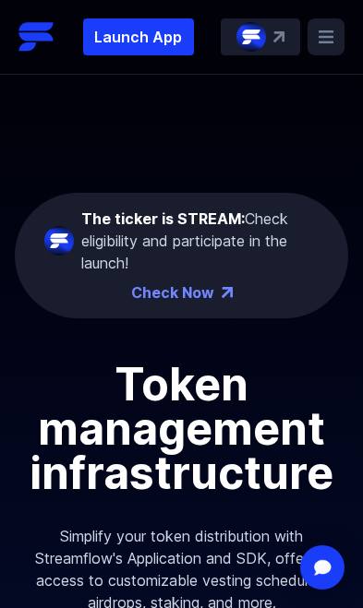
click at [153, 34] on p "Launch App" at bounding box center [138, 36] width 111 height 37
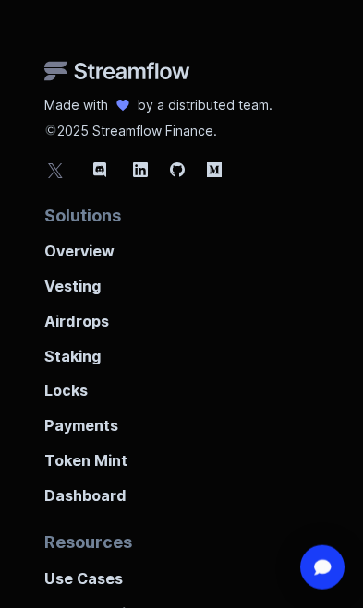
scroll to position [6401, 0]
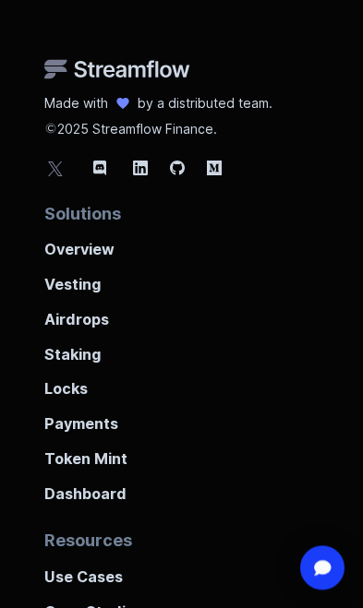
click at [91, 332] on p "Staking" at bounding box center [181, 349] width 274 height 35
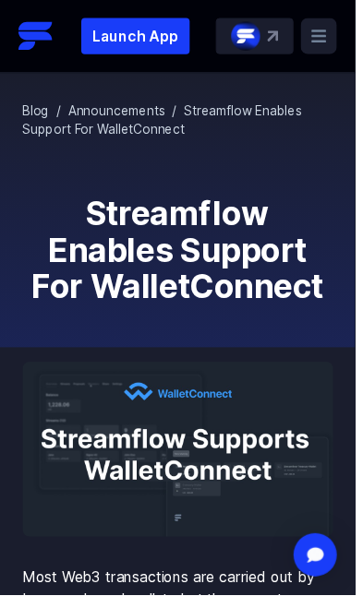
click at [154, 38] on p "Launch App" at bounding box center [138, 36] width 111 height 37
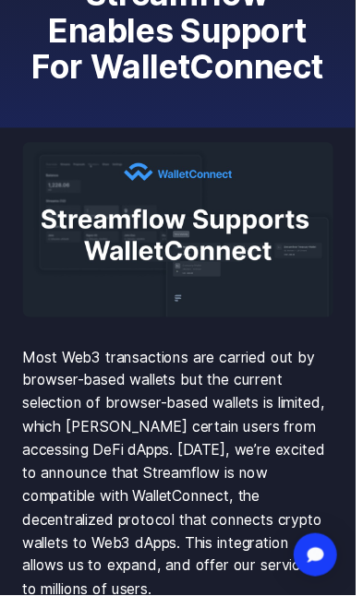
scroll to position [248, 0]
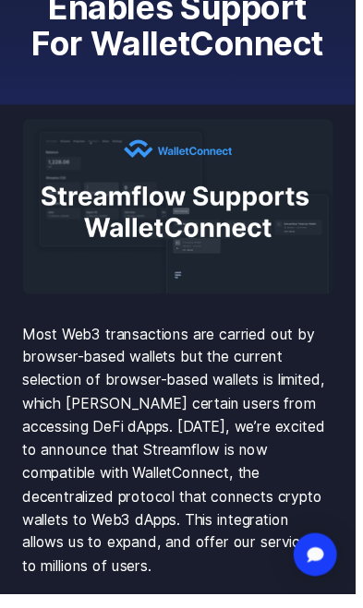
click at [200, 145] on img at bounding box center [181, 211] width 317 height 179
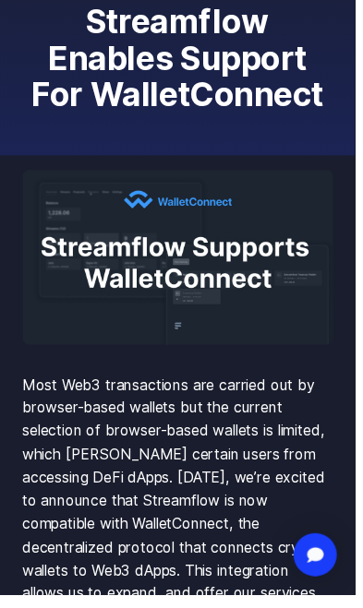
scroll to position [0, 0]
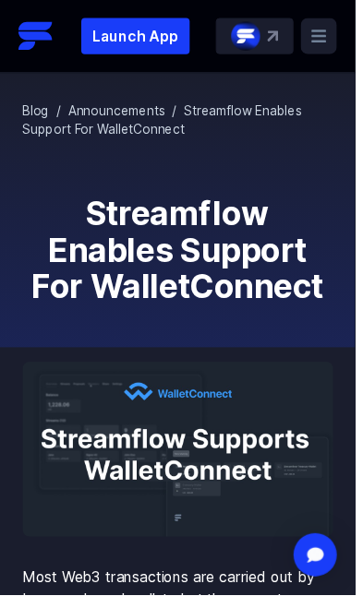
click at [164, 27] on p "Launch App" at bounding box center [138, 36] width 111 height 37
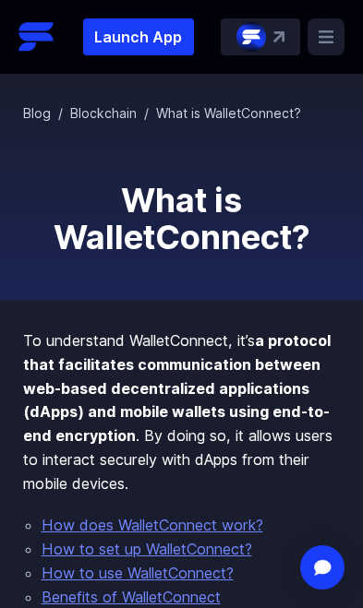
click at [150, 30] on p "Launch App" at bounding box center [138, 36] width 111 height 37
